Goal: Task Accomplishment & Management: Manage account settings

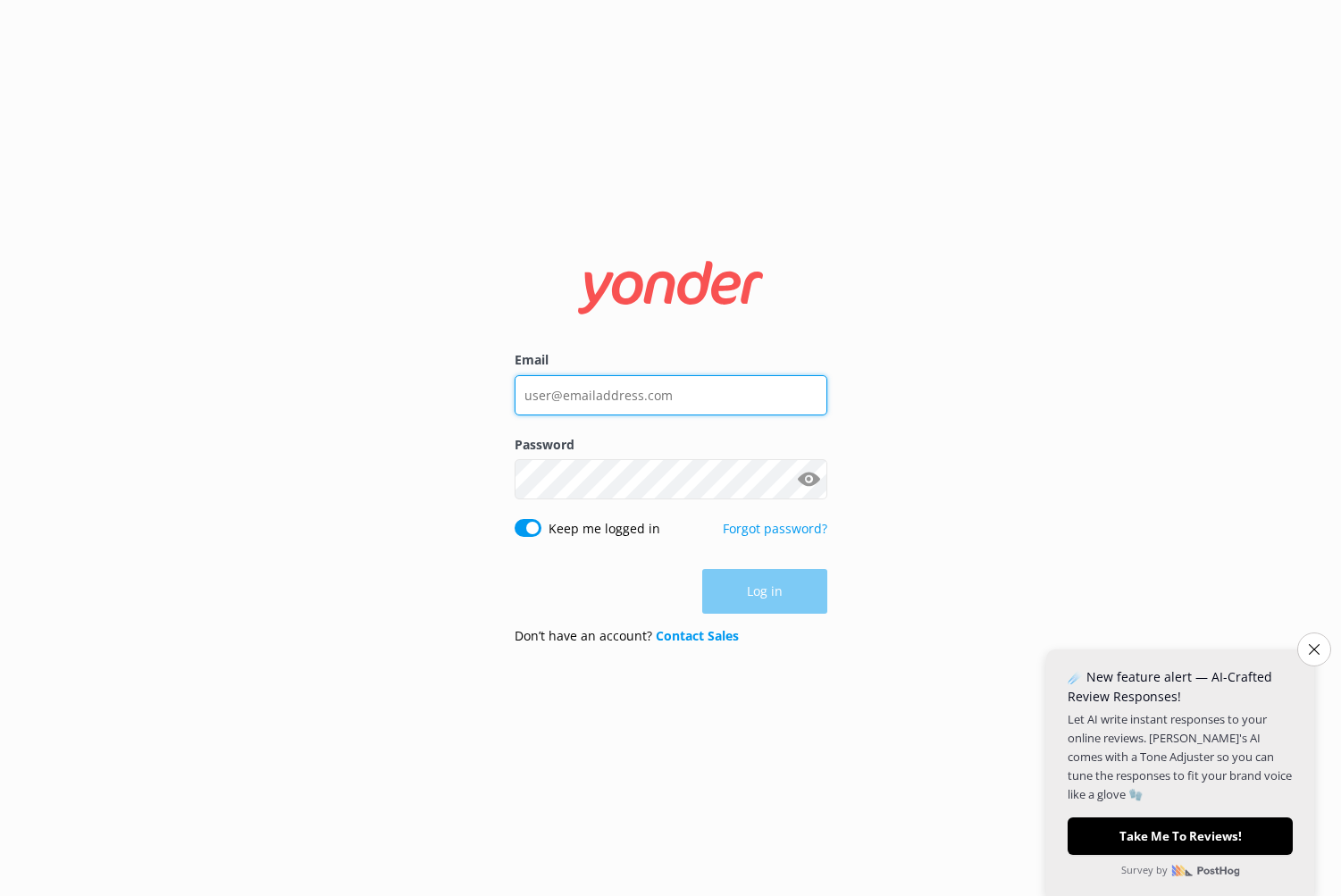
click at [592, 395] on input "Email" at bounding box center [670, 395] width 312 height 40
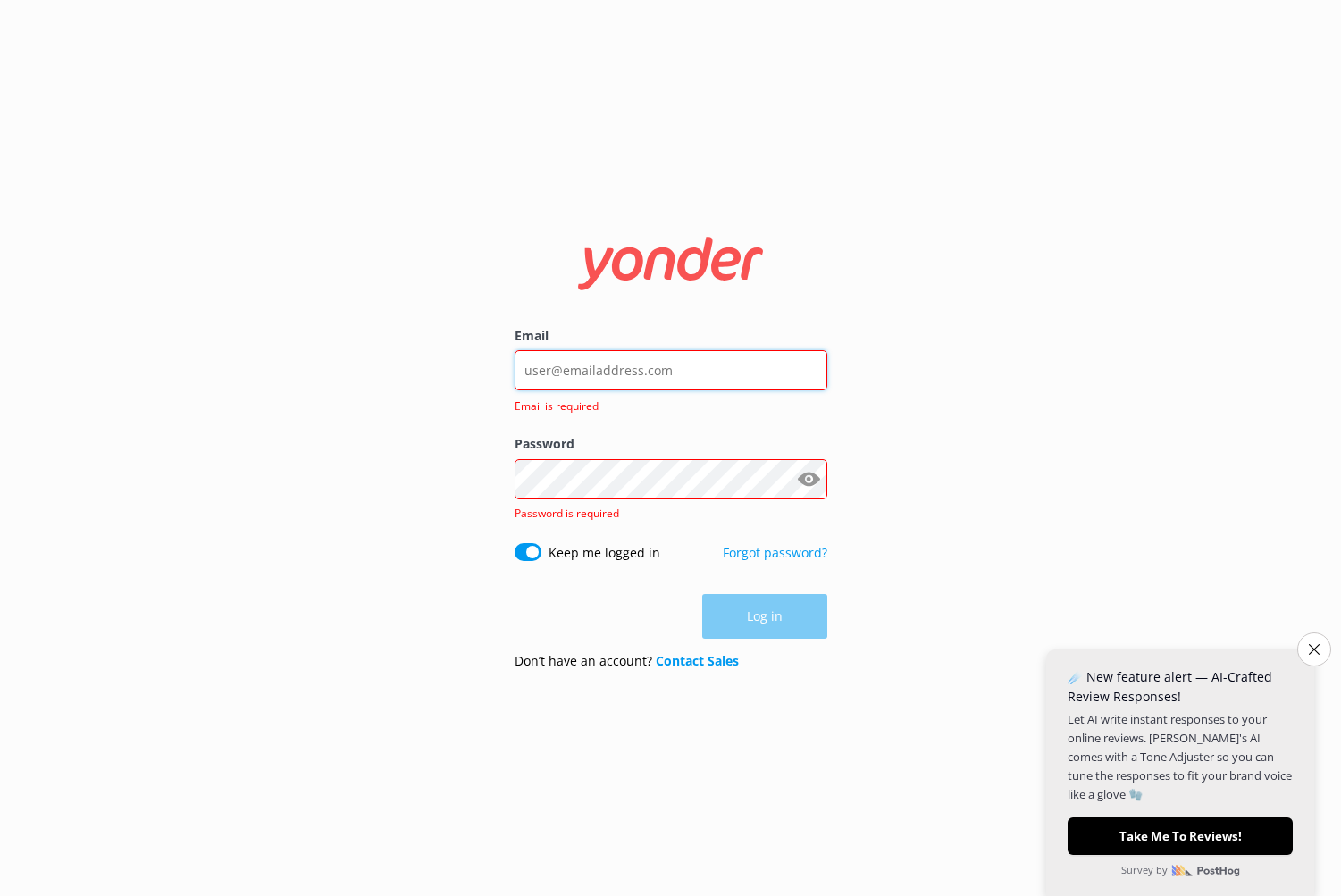
type input "[PERSON_NAME][EMAIL_ADDRESS][DOMAIN_NAME]"
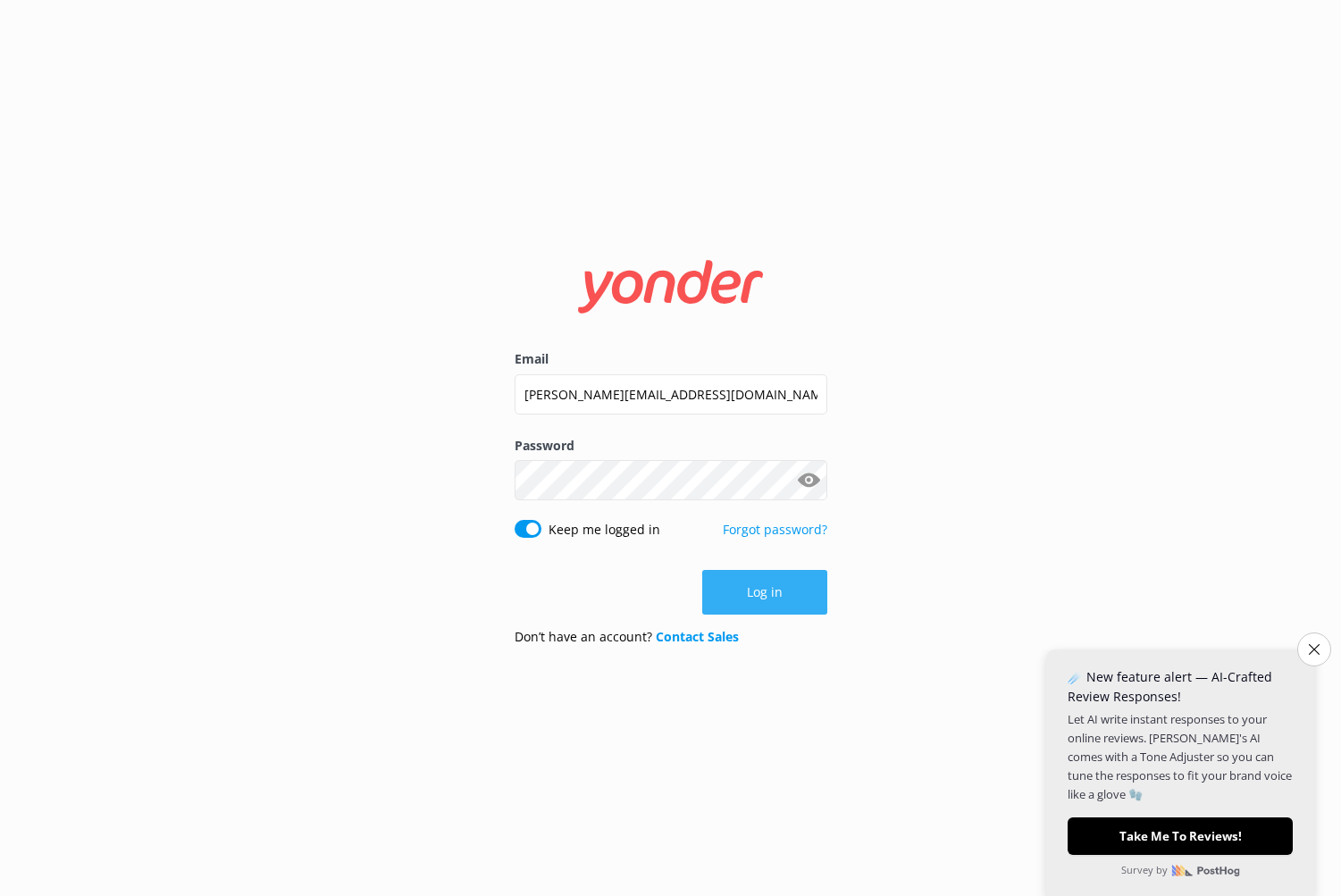
click at [772, 582] on button "Log in" at bounding box center [765, 592] width 125 height 45
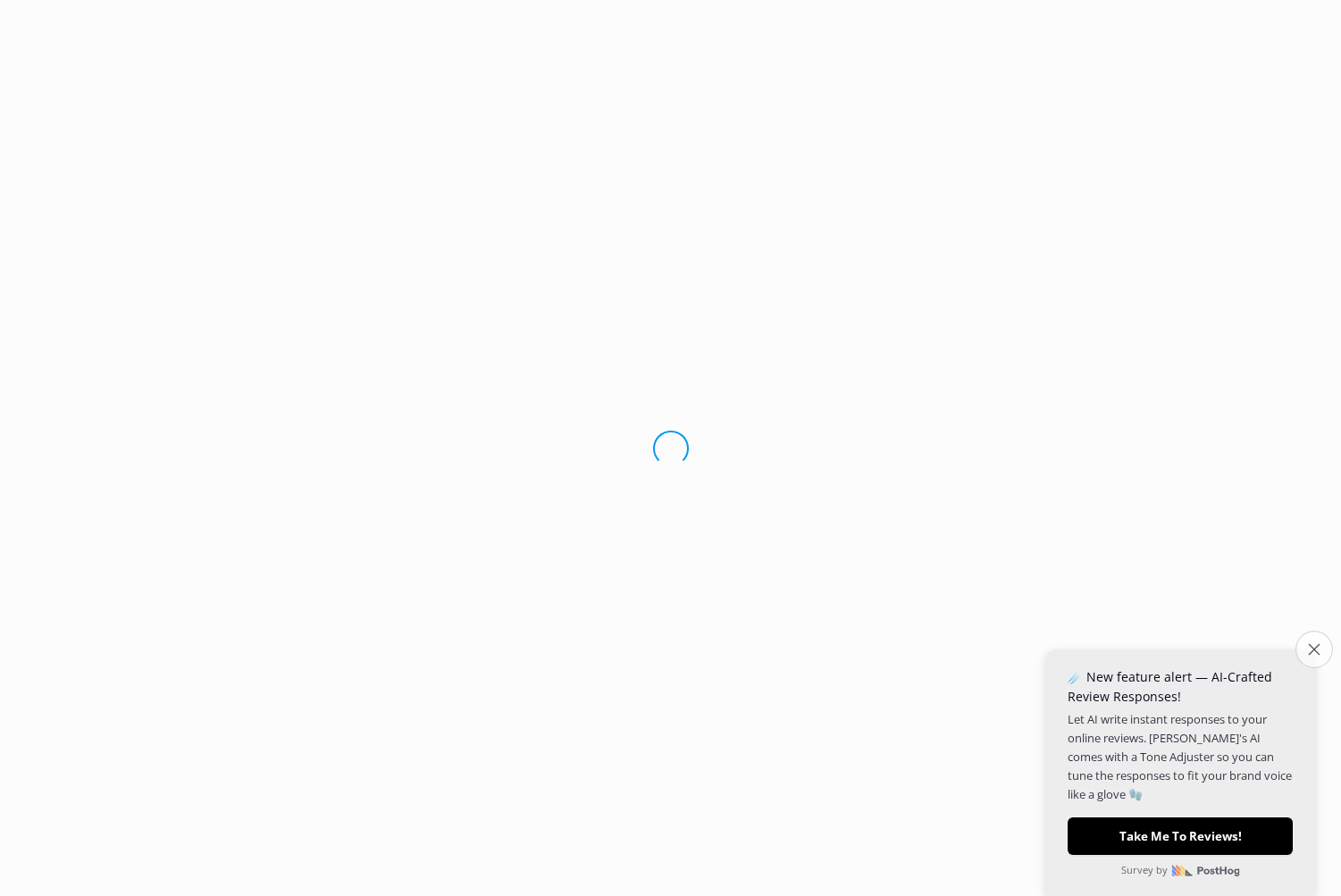
click at [1323, 648] on button "Close survey" at bounding box center [1314, 649] width 37 height 37
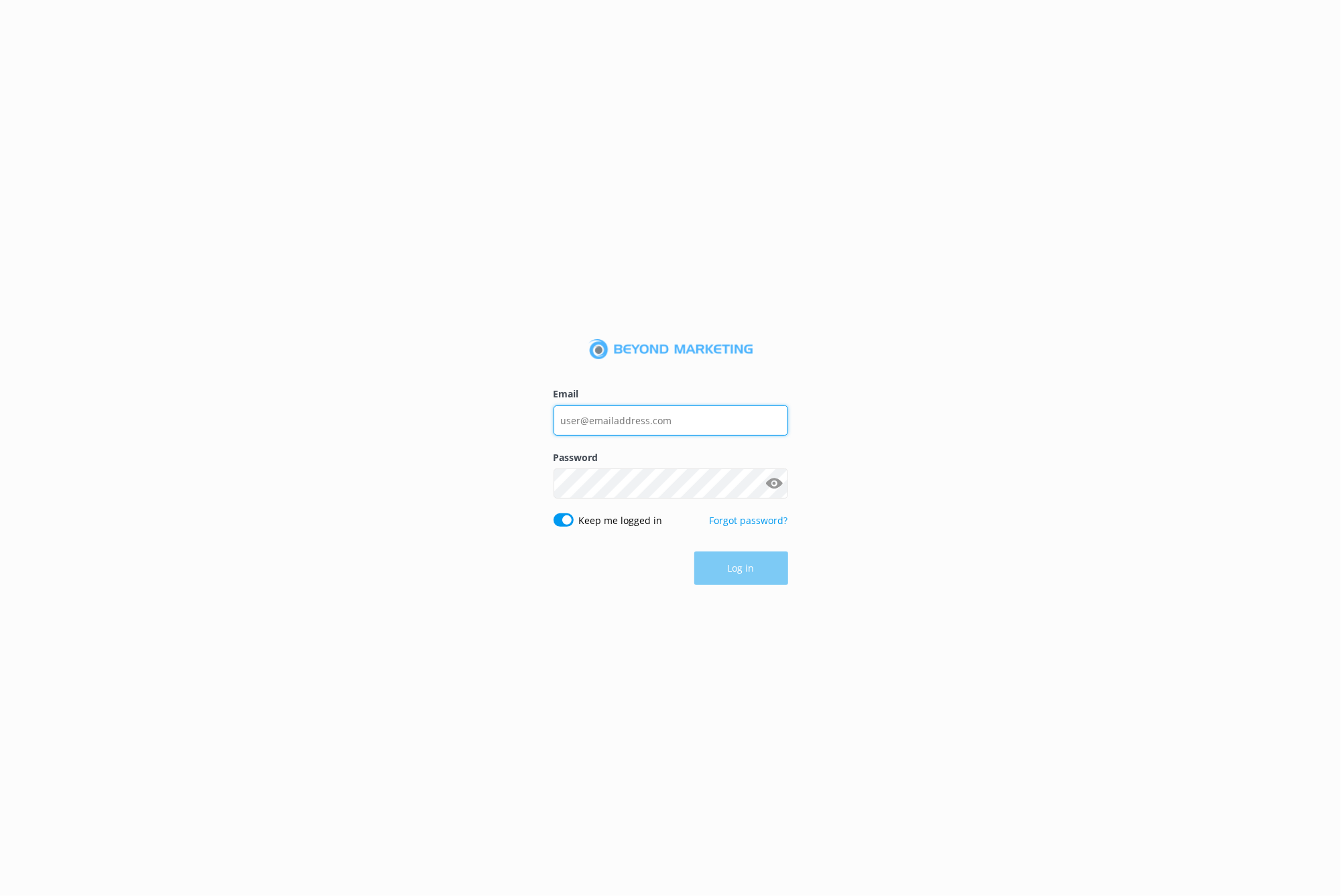
click at [638, 417] on input "Email" at bounding box center [671, 421] width 234 height 30
type input "[PERSON_NAME][EMAIL_ADDRESS][DOMAIN_NAME]"
click at [720, 557] on button "Log in" at bounding box center [741, 568] width 94 height 34
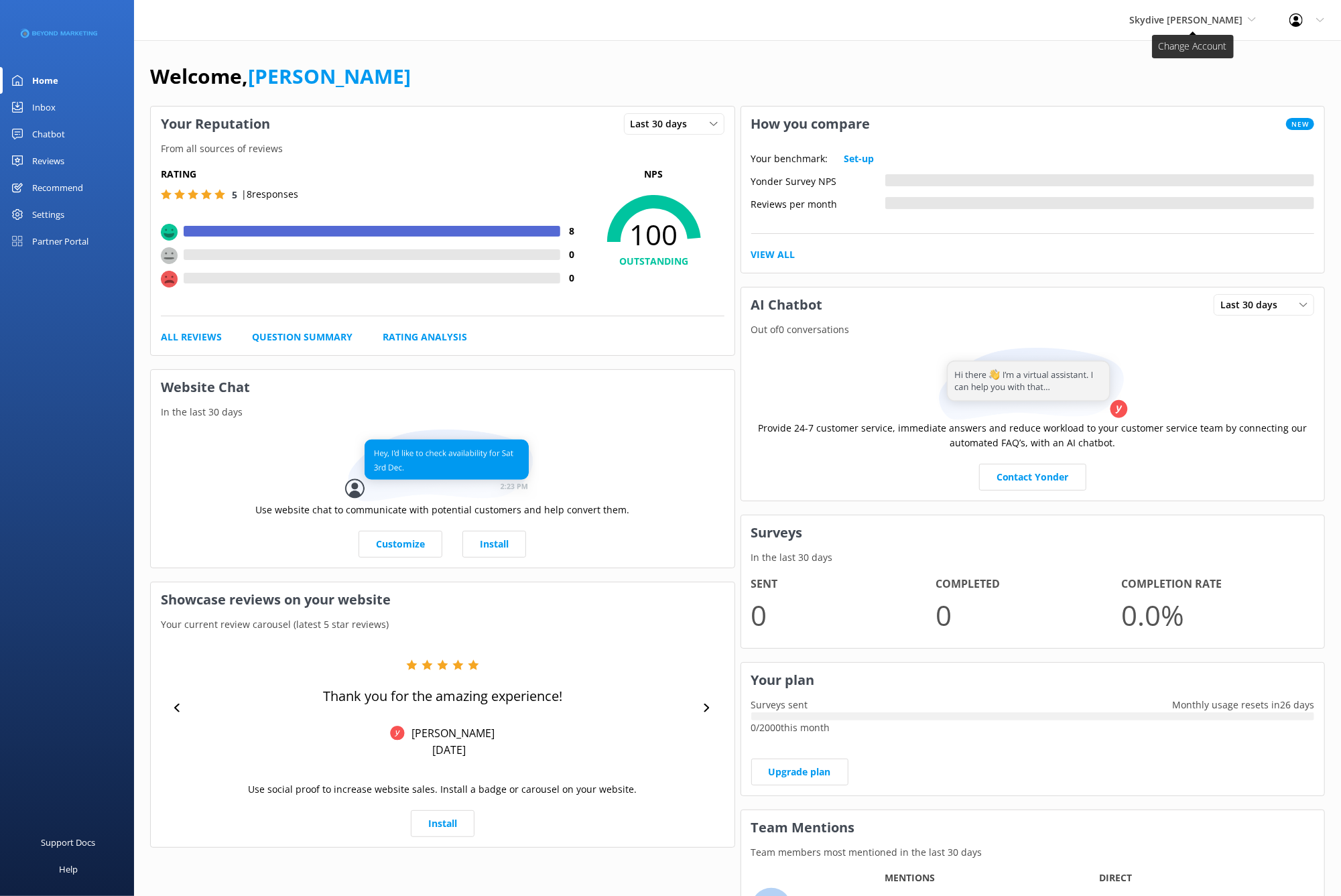
click at [1253, 23] on span "Skydive [PERSON_NAME]" at bounding box center [1192, 21] width 127 height 15
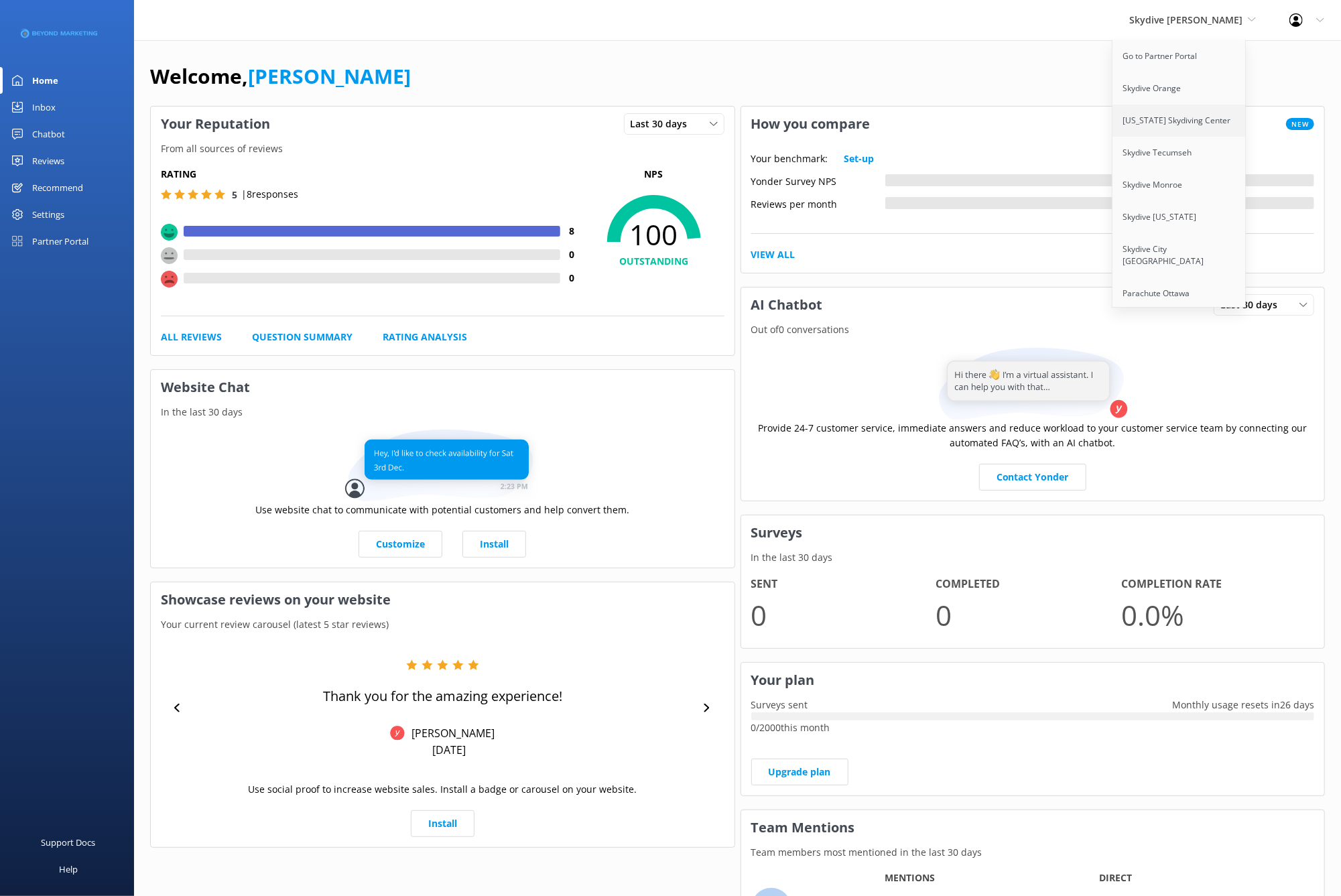
click at [1203, 116] on link "[US_STATE] Skydiving Center" at bounding box center [1180, 121] width 134 height 32
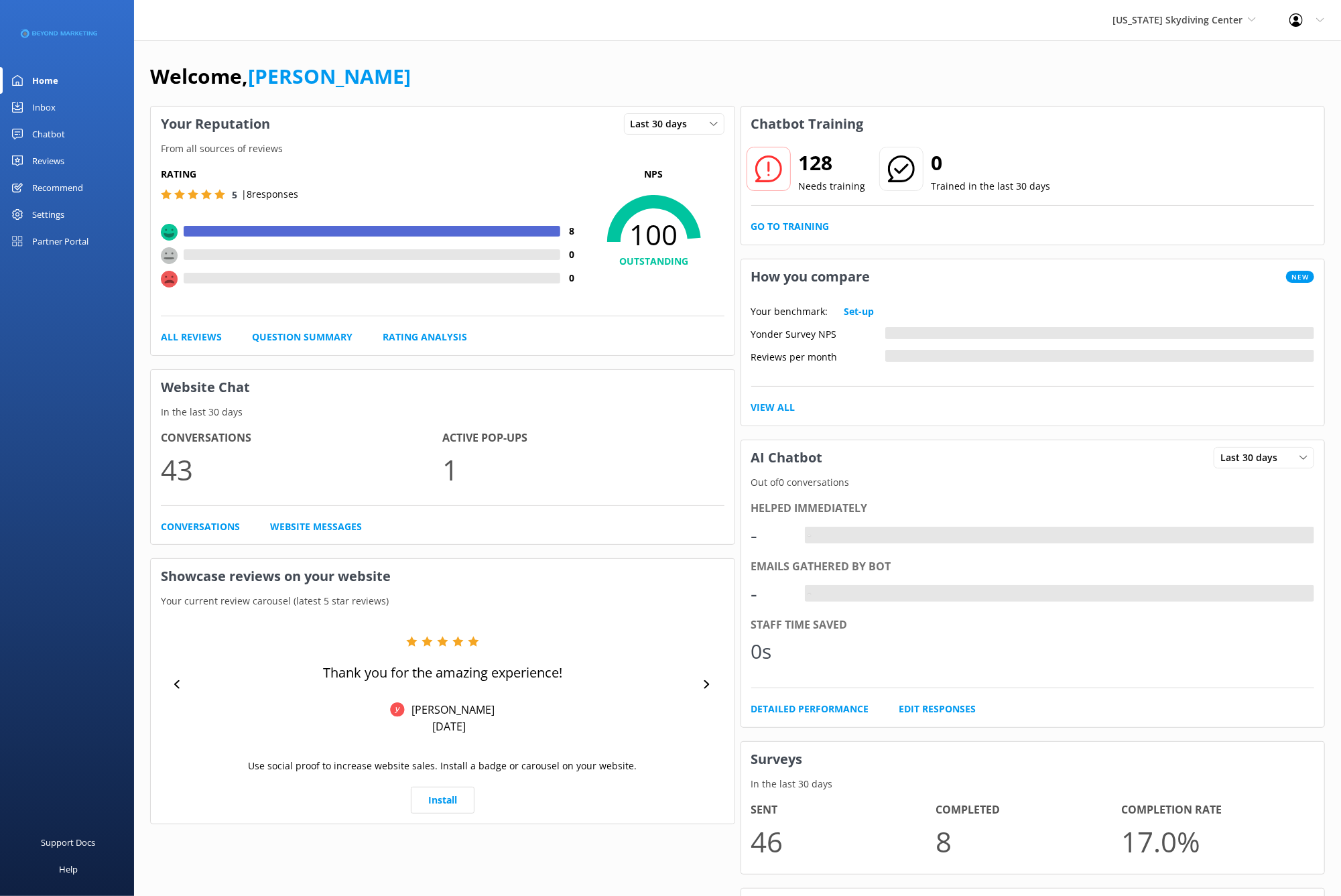
click at [42, 158] on div "Reviews" at bounding box center [48, 160] width 32 height 27
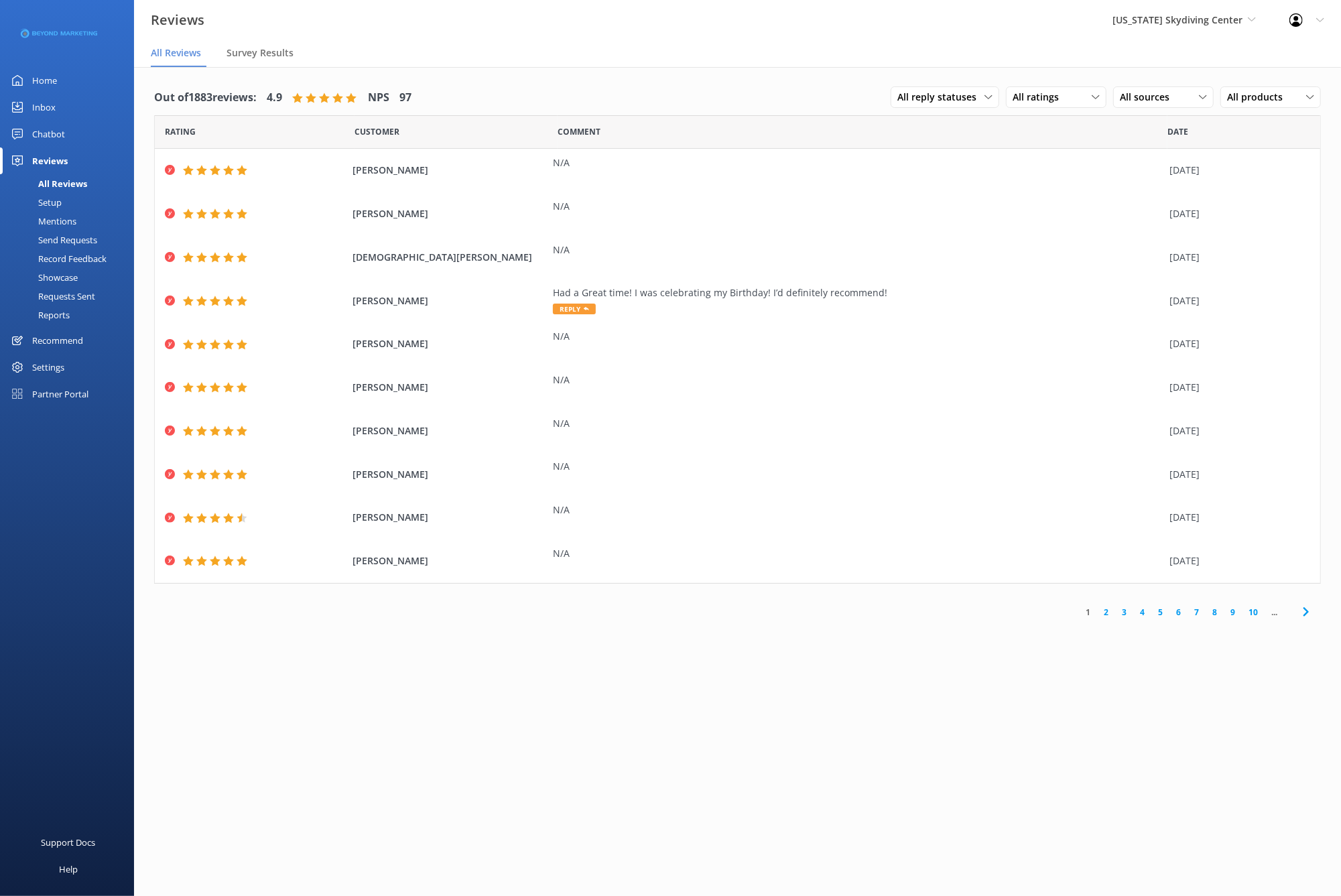
click at [62, 294] on div "Requests Sent" at bounding box center [51, 296] width 87 height 18
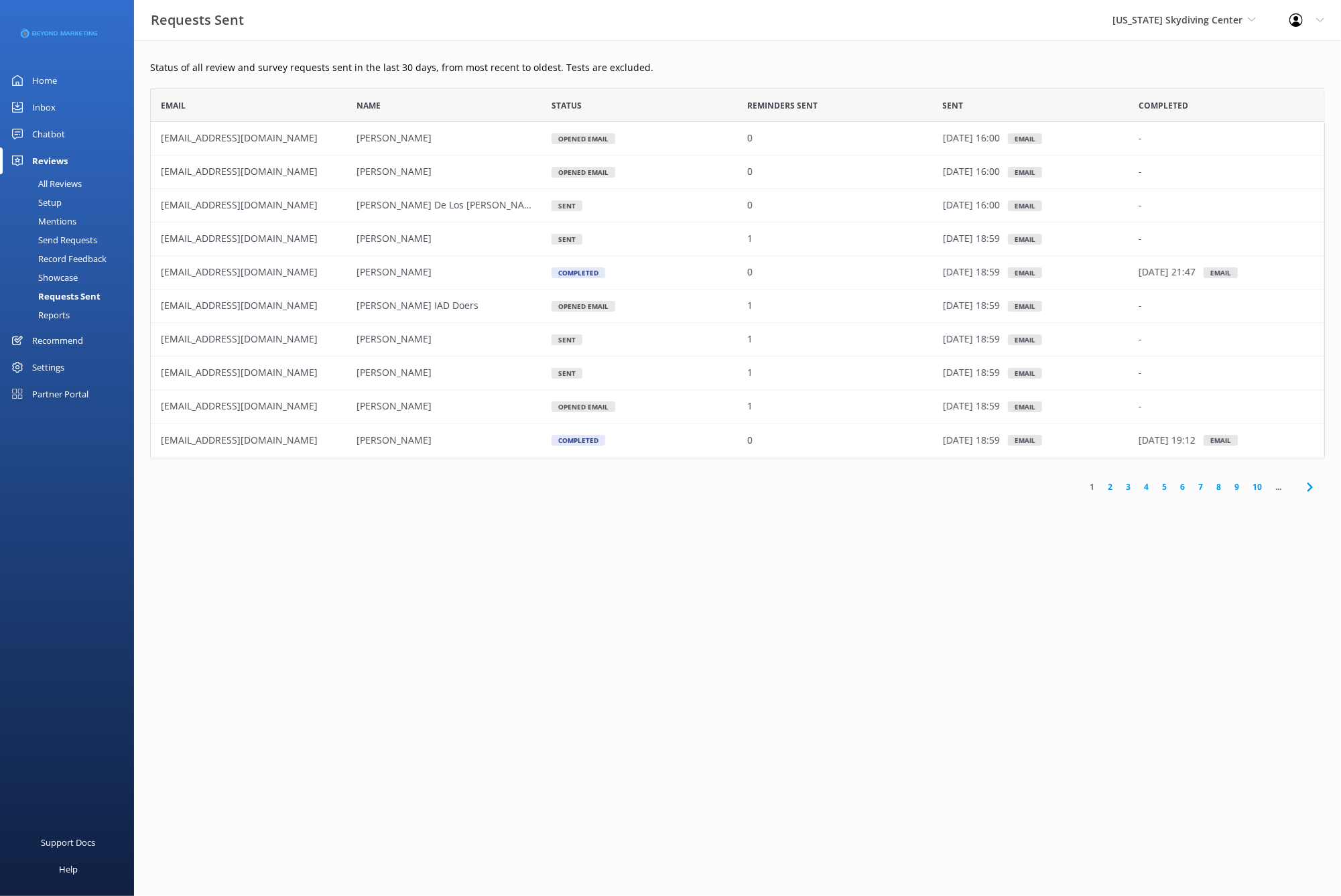
scroll to position [370, 1175]
click at [1111, 485] on link "2" at bounding box center [1110, 486] width 18 height 13
click at [1092, 487] on link "1" at bounding box center [1092, 486] width 18 height 13
